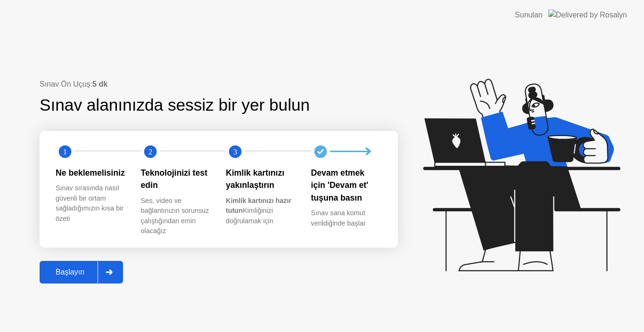
click at [73, 277] on div "Başlayın" at bounding box center [69, 272] width 55 height 8
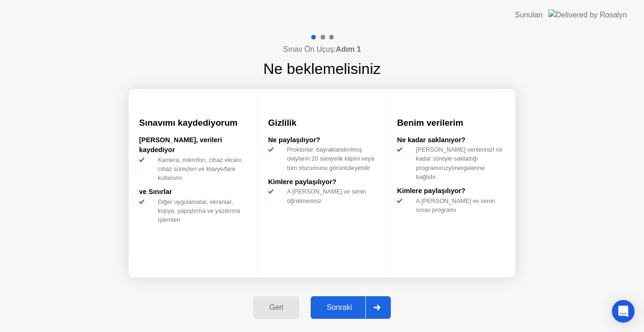
click at [346, 306] on div "Sonraki" at bounding box center [340, 308] width 52 height 8
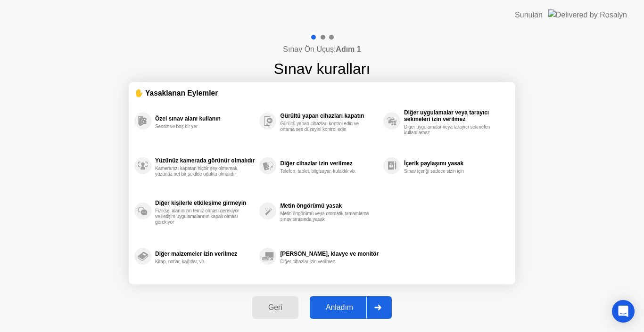
click at [346, 306] on div "Anladım" at bounding box center [340, 308] width 54 height 8
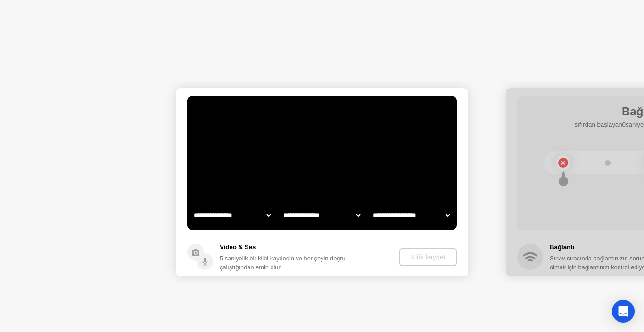
select select "**********"
select select "*******"
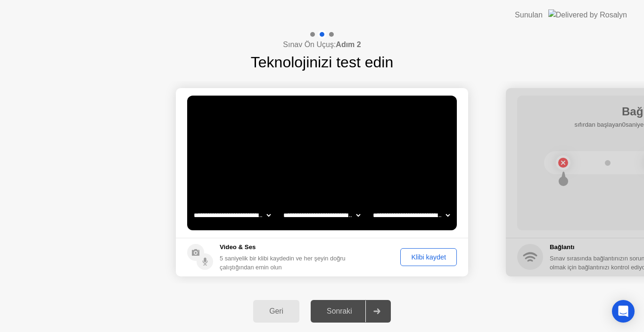
click at [422, 256] on div "Klibi kaydet" at bounding box center [429, 258] width 50 height 8
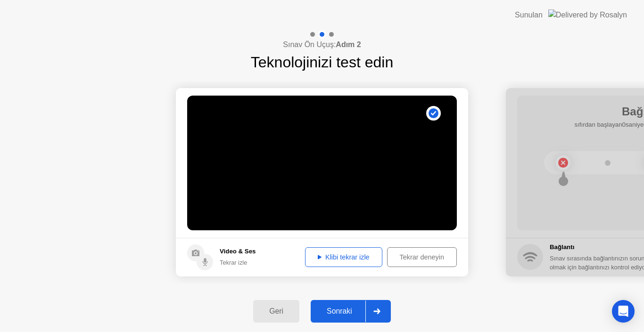
click at [349, 256] on div "Klibi tekrar izle" at bounding box center [343, 258] width 71 height 8
click at [341, 310] on div "Sonraki" at bounding box center [340, 311] width 52 height 8
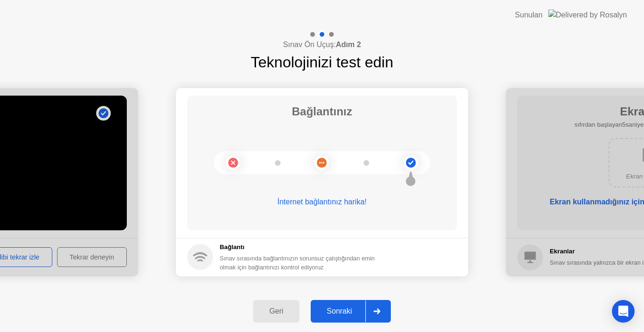
click at [351, 313] on div "Sonraki" at bounding box center [340, 311] width 52 height 8
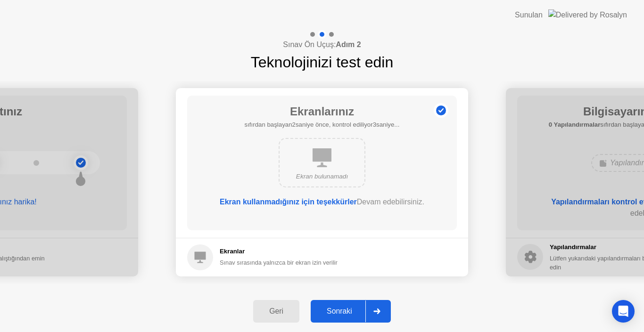
click at [351, 313] on div "Sonraki" at bounding box center [340, 311] width 52 height 8
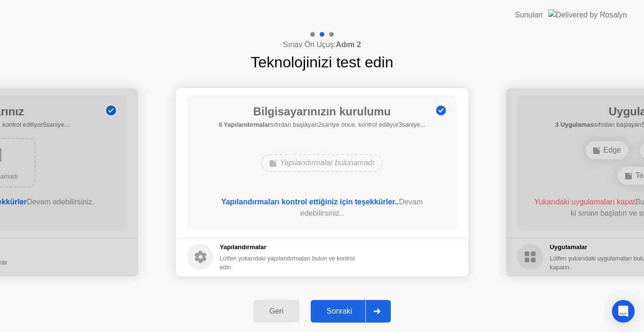
click at [351, 313] on div "Sonraki" at bounding box center [340, 311] width 52 height 8
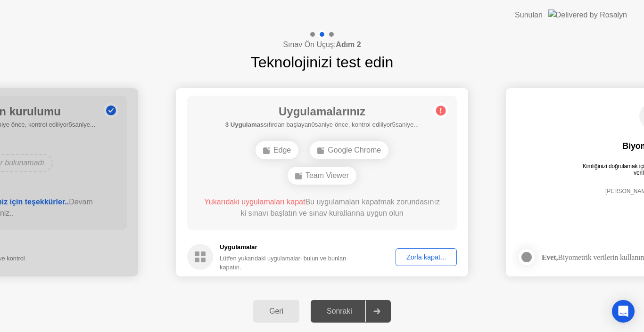
click at [411, 254] on div "Zorla kapat..." at bounding box center [426, 258] width 55 height 8
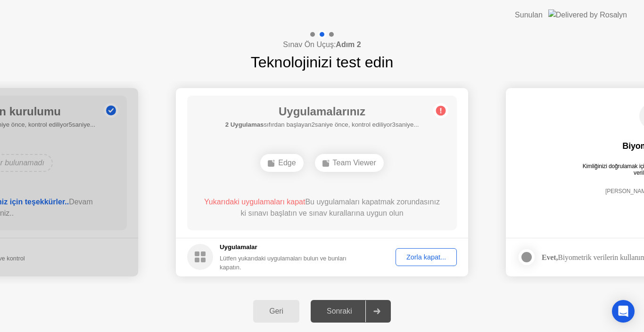
click at [419, 261] on div "Zorla kapat..." at bounding box center [426, 258] width 55 height 8
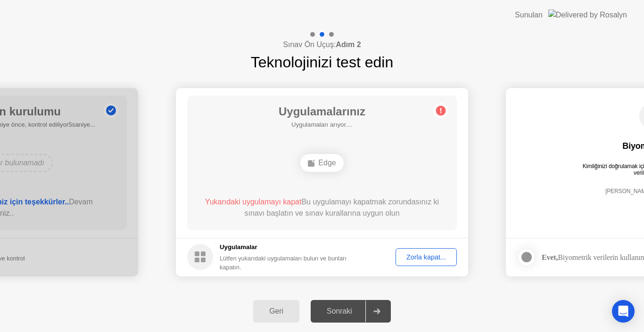
click at [428, 258] on div "Zorla kapat..." at bounding box center [426, 258] width 55 height 8
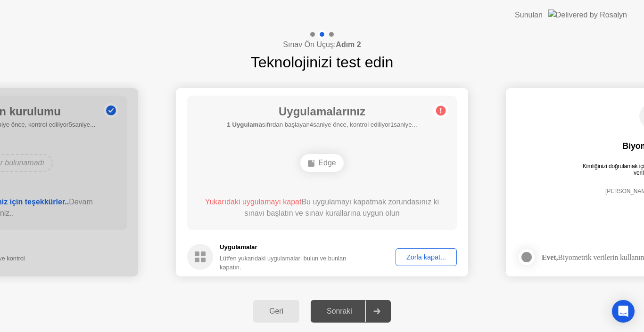
click at [435, 258] on div "Zorla kapat..." at bounding box center [426, 258] width 55 height 8
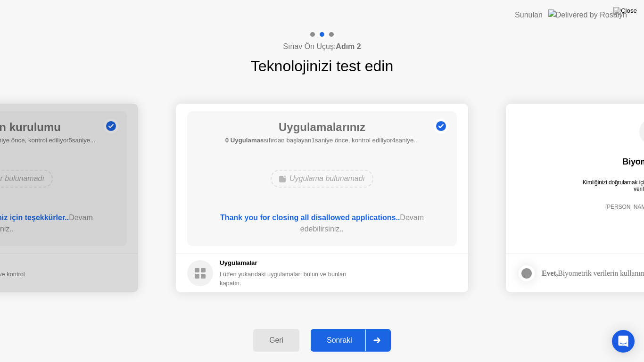
click at [346, 332] on div "Sonraki" at bounding box center [340, 340] width 52 height 8
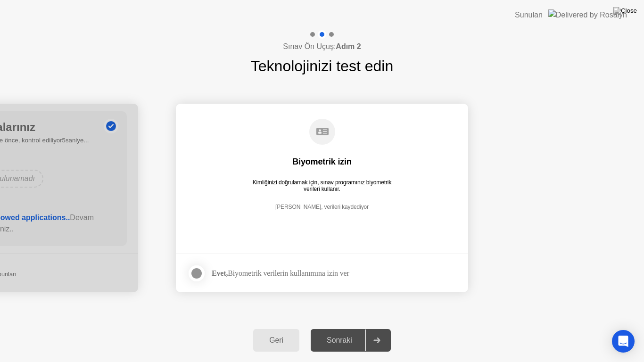
click at [201, 270] on div at bounding box center [196, 273] width 11 height 11
click at [338, 332] on div "Sonraki" at bounding box center [340, 340] width 52 height 8
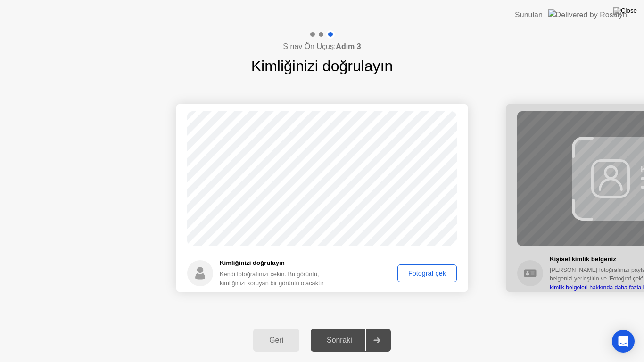
click at [433, 277] on div "Fotoğraf çek" at bounding box center [427, 274] width 53 height 8
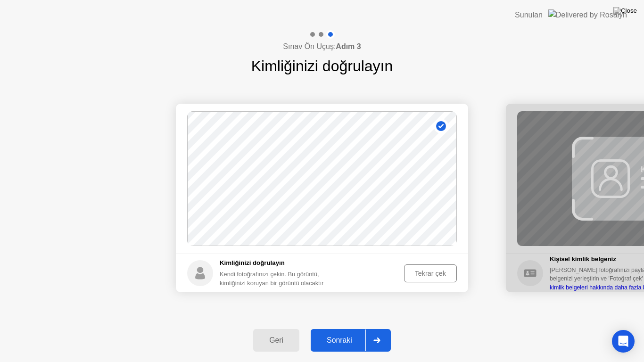
click at [340, 332] on div "Sonraki" at bounding box center [340, 340] width 52 height 8
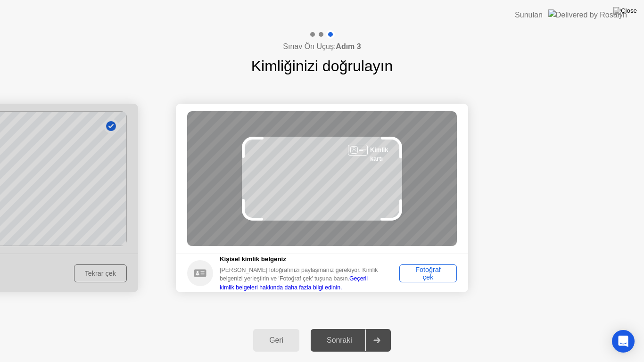
click at [432, 270] on div "Fotoğraf çek" at bounding box center [428, 273] width 51 height 15
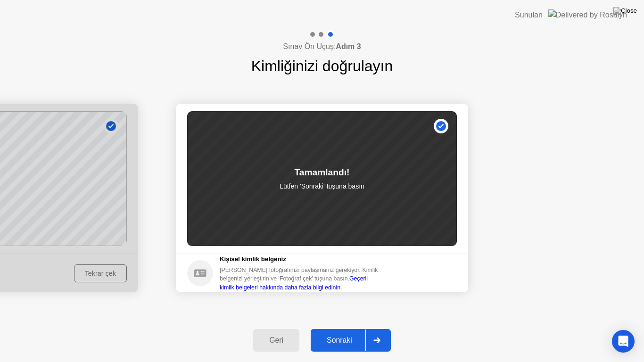
click at [324, 332] on div "Sonraki" at bounding box center [340, 340] width 52 height 8
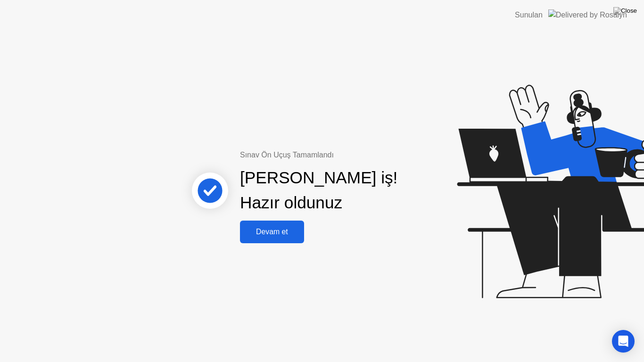
click at [265, 230] on div "Devam et" at bounding box center [272, 232] width 58 height 8
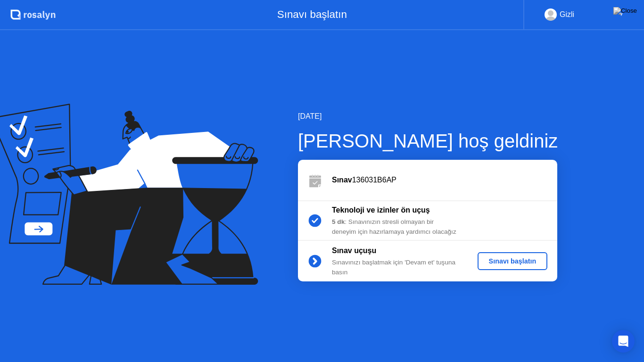
click at [513, 259] on div "Sınavı başlatın" at bounding box center [512, 261] width 63 height 8
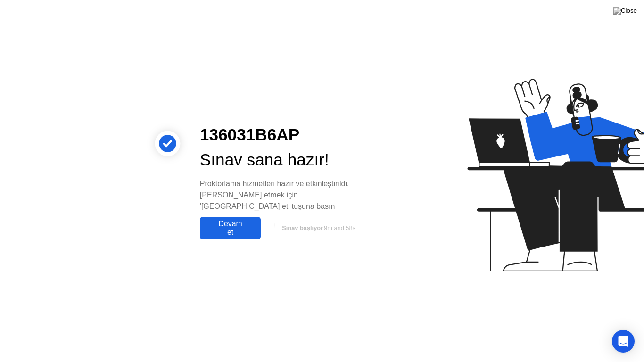
click at [234, 220] on div "Devam et" at bounding box center [230, 228] width 55 height 17
